Goal: Find specific page/section: Find specific page/section

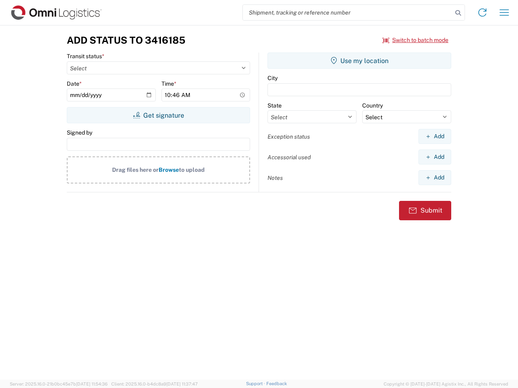
click at [348, 13] on input "search" at bounding box center [348, 12] width 210 height 15
click at [458, 13] on icon at bounding box center [457, 12] width 11 height 11
click at [482, 13] on icon at bounding box center [482, 12] width 13 height 13
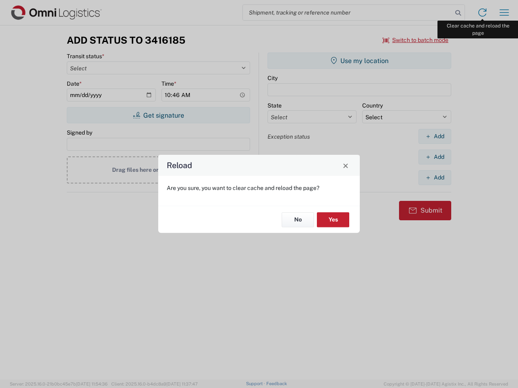
click at [504, 13] on div "Reload Are you sure, you want to clear cache and reload the page? No Yes" at bounding box center [259, 194] width 518 height 388
click at [416, 40] on div "Reload Are you sure, you want to clear cache and reload the page? No Yes" at bounding box center [259, 194] width 518 height 388
click at [158, 115] on div "Reload Are you sure, you want to clear cache and reload the page? No Yes" at bounding box center [259, 194] width 518 height 388
click at [359, 61] on div "Reload Are you sure, you want to clear cache and reload the page? No Yes" at bounding box center [259, 194] width 518 height 388
click at [435, 136] on div "Reload Are you sure, you want to clear cache and reload the page? No Yes" at bounding box center [259, 194] width 518 height 388
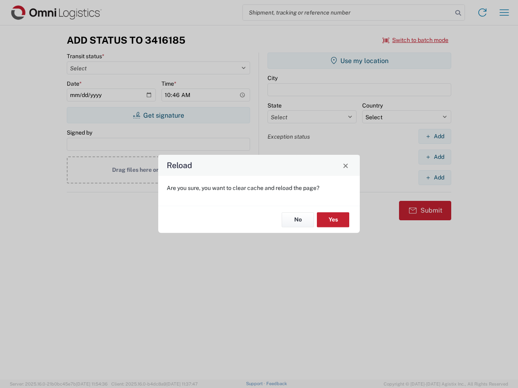
click at [435, 157] on div "Reload Are you sure, you want to clear cache and reload the page? No Yes" at bounding box center [259, 194] width 518 height 388
click at [435, 178] on div "Reload Are you sure, you want to clear cache and reload the page? No Yes" at bounding box center [259, 194] width 518 height 388
